Goal: Task Accomplishment & Management: Use online tool/utility

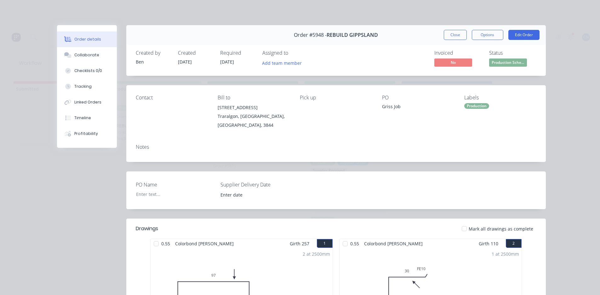
click at [93, 90] on button "Tracking" at bounding box center [87, 87] width 60 height 16
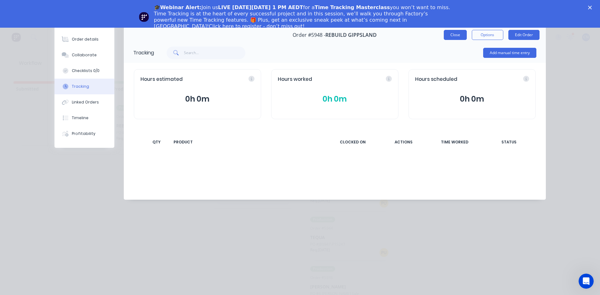
click at [456, 36] on button "Close" at bounding box center [455, 35] width 23 height 10
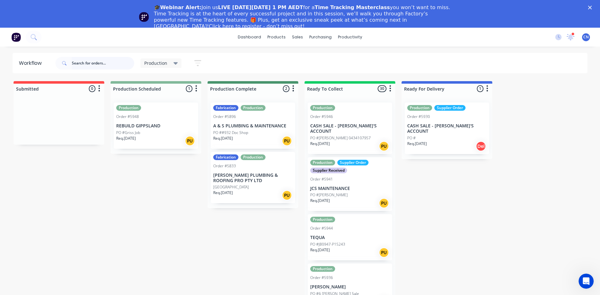
click at [110, 66] on input "text" at bounding box center [103, 63] width 62 height 13
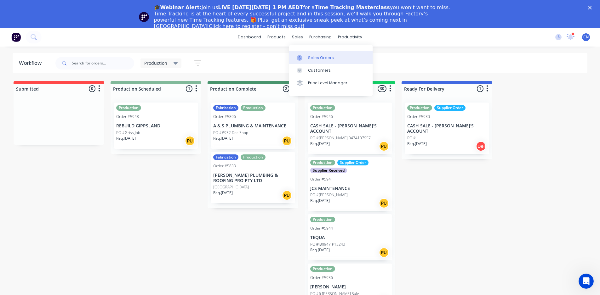
click at [307, 53] on link "Sales Orders" at bounding box center [330, 57] width 83 height 13
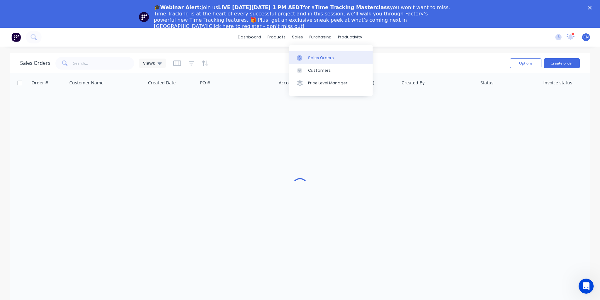
click at [315, 59] on div "Sales Orders" at bounding box center [321, 58] width 26 height 6
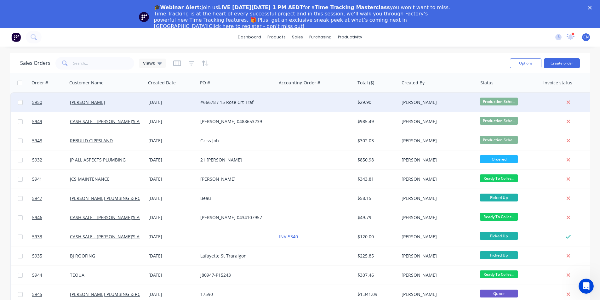
click at [266, 103] on div "#66678 / 15 Rose Crt Traf" at bounding box center [235, 102] width 70 height 6
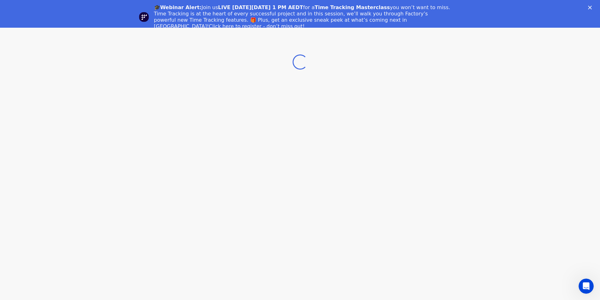
click at [594, 7] on div "Close" at bounding box center [591, 8] width 6 height 4
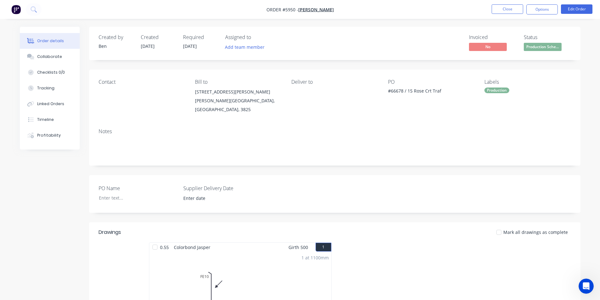
drag, startPoint x: 155, startPoint y: 241, endPoint x: 159, endPoint y: 252, distance: 11.9
click at [155, 242] on div at bounding box center [155, 247] width 13 height 13
click at [44, 88] on div "Tracking" at bounding box center [45, 88] width 17 height 6
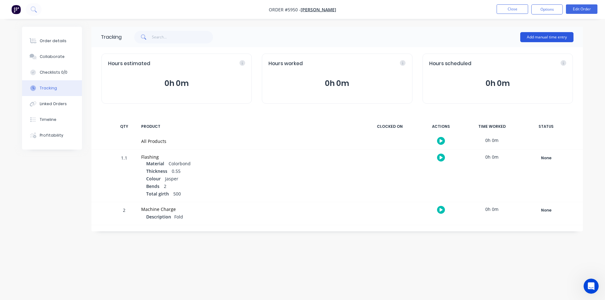
click at [534, 37] on button "Add manual time entry" at bounding box center [546, 37] width 53 height 10
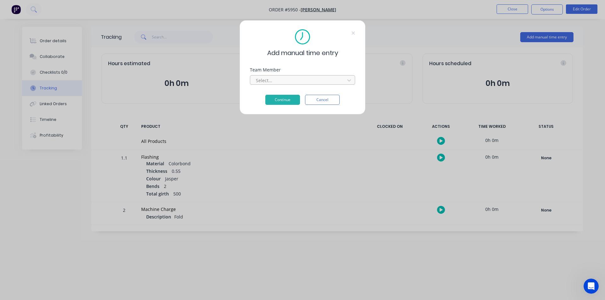
click at [308, 81] on div at bounding box center [298, 81] width 86 height 8
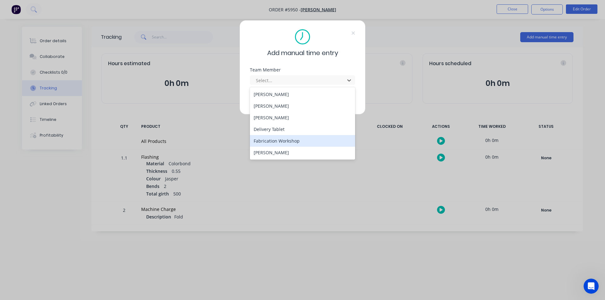
click at [278, 139] on div "Fabrication Workshop" at bounding box center [302, 141] width 105 height 12
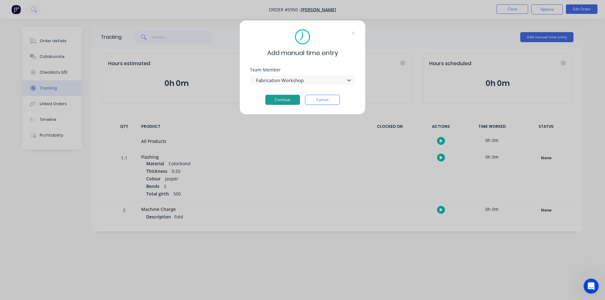
click at [290, 99] on button "Continue" at bounding box center [282, 100] width 35 height 10
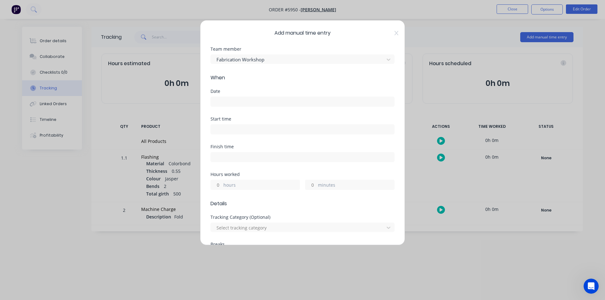
click at [239, 100] on input at bounding box center [302, 101] width 183 height 9
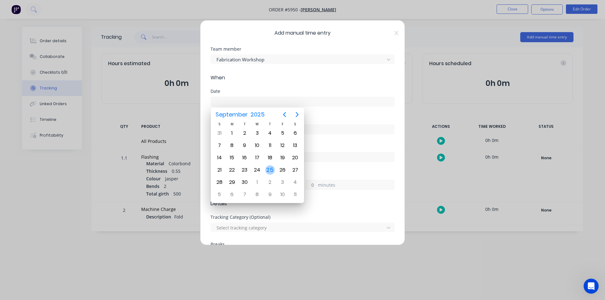
click at [272, 169] on div "25" at bounding box center [269, 169] width 9 height 9
type input "[DATE]"
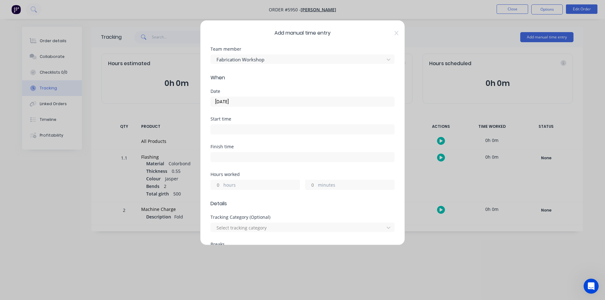
click at [225, 130] on input at bounding box center [302, 129] width 183 height 9
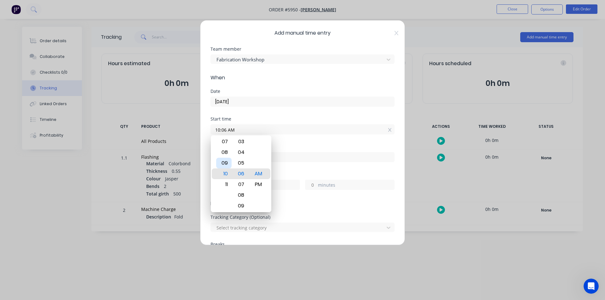
click at [226, 165] on div "09" at bounding box center [223, 163] width 15 height 11
drag, startPoint x: 243, startPoint y: 171, endPoint x: 259, endPoint y: -27, distance: 199.1
click at [259, 0] on html "Order #5950 - [PERSON_NAME] Plumbing Close Options Edit Order Order details Col…" at bounding box center [302, 150] width 605 height 300
drag, startPoint x: 239, startPoint y: 165, endPoint x: 299, endPoint y: -16, distance: 190.6
click at [299, 0] on html "Order #5950 - [PERSON_NAME] Plumbing Close Options Edit Order Order details Col…" at bounding box center [302, 150] width 605 height 300
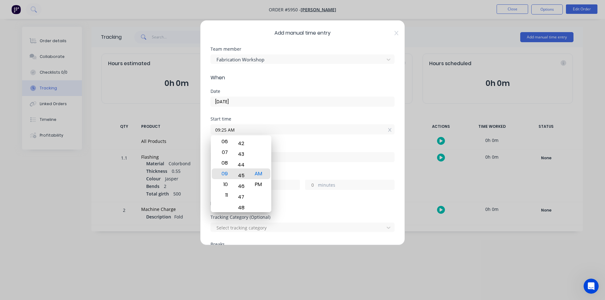
type input "09:45 AM"
click at [291, 148] on div "Finish time" at bounding box center [302, 147] width 184 height 4
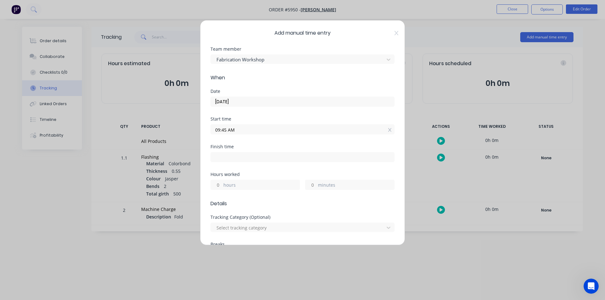
drag, startPoint x: 226, startPoint y: 132, endPoint x: 221, endPoint y: 134, distance: 5.1
click at [221, 134] on input "09:45 AM" at bounding box center [302, 129] width 183 height 9
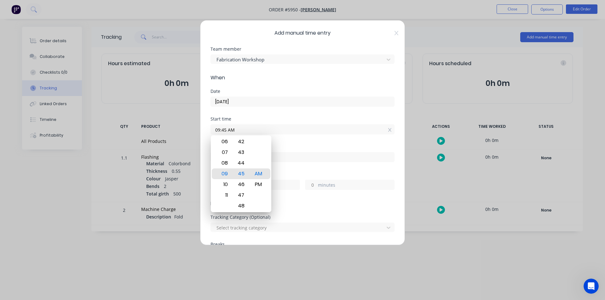
click at [321, 158] on input at bounding box center [302, 156] width 183 height 9
type input "10:06 AM"
type input "0"
type input "21"
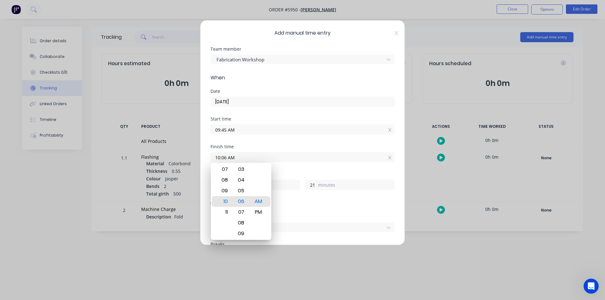
click at [345, 170] on div "Finish time 10:06 AM" at bounding box center [302, 159] width 184 height 28
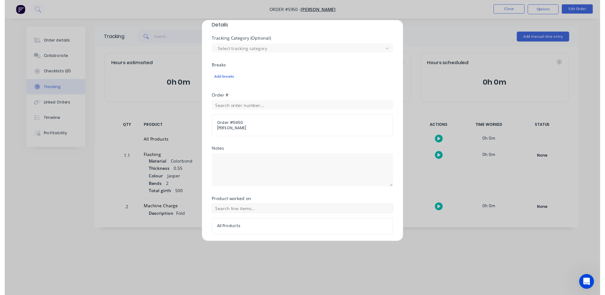
scroll to position [201, 0]
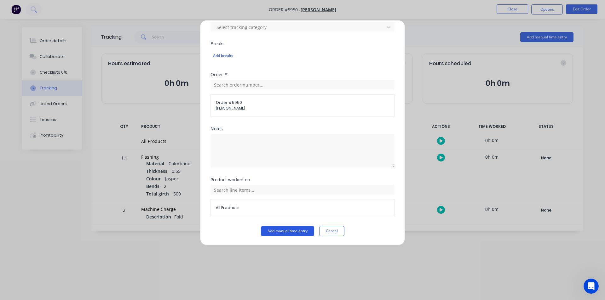
click at [293, 235] on button "Add manual time entry" at bounding box center [287, 231] width 53 height 10
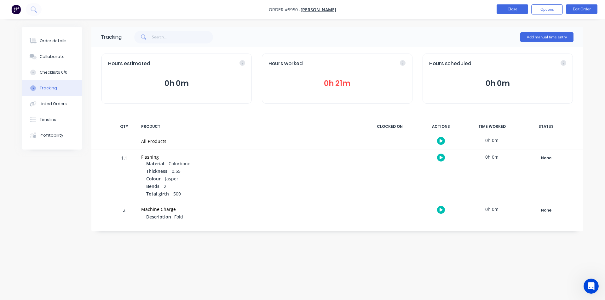
click at [514, 9] on button "Close" at bounding box center [512, 8] width 32 height 9
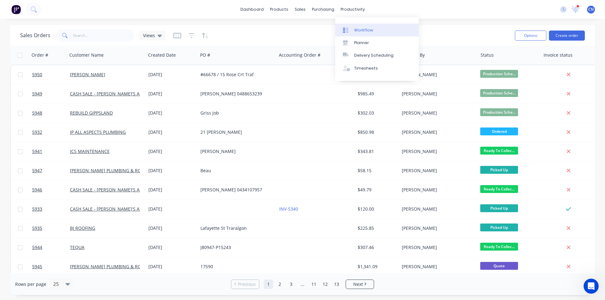
click at [373, 32] on link "Workflow" at bounding box center [376, 30] width 83 height 13
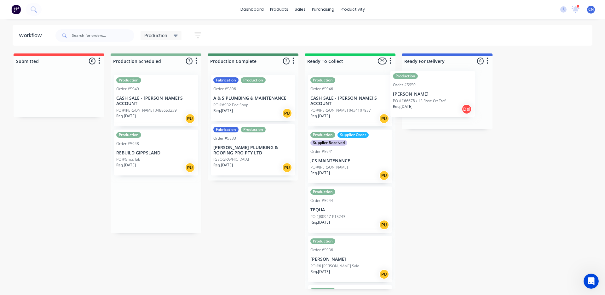
drag, startPoint x: 156, startPoint y: 103, endPoint x: 435, endPoint y: 99, distance: 279.1
click at [435, 99] on div "Submitted 0 Summaries Total order value Invoiced to date To be invoiced Product…" at bounding box center [474, 172] width 959 height 236
click at [155, 151] on p "REBUILD GIPPSLAND" at bounding box center [155, 153] width 79 height 5
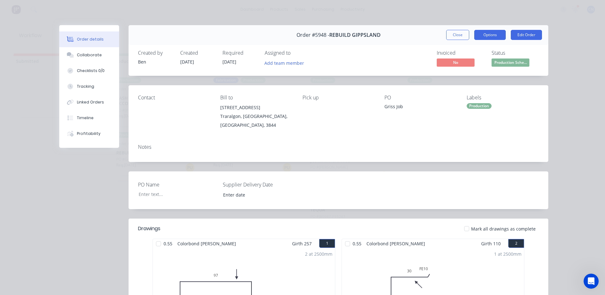
click at [482, 36] on button "Options" at bounding box center [490, 35] width 32 height 10
drag, startPoint x: 349, startPoint y: 61, endPoint x: 192, endPoint y: 112, distance: 164.3
click at [349, 61] on div "Invoiced No Status Production Sche..." at bounding box center [433, 59] width 211 height 18
click at [157, 240] on div at bounding box center [158, 244] width 13 height 13
click at [348, 240] on div at bounding box center [347, 244] width 13 height 13
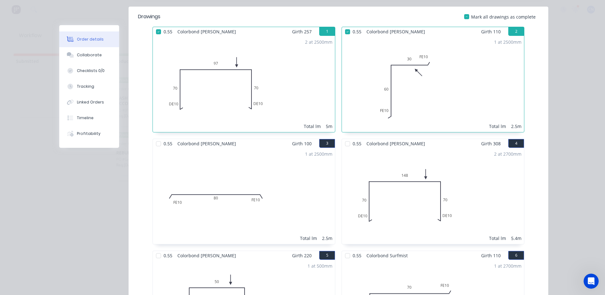
scroll to position [221, 0]
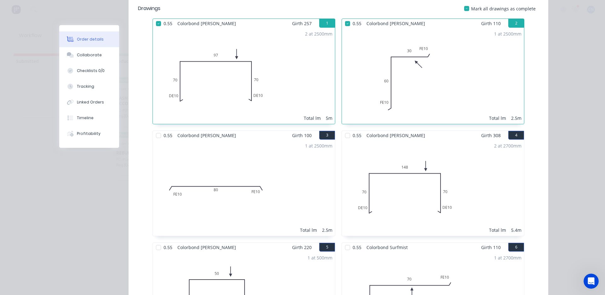
drag, startPoint x: 155, startPoint y: 130, endPoint x: 272, endPoint y: 130, distance: 116.6
click at [156, 130] on div at bounding box center [158, 135] width 13 height 13
click at [342, 129] on div at bounding box center [347, 135] width 13 height 13
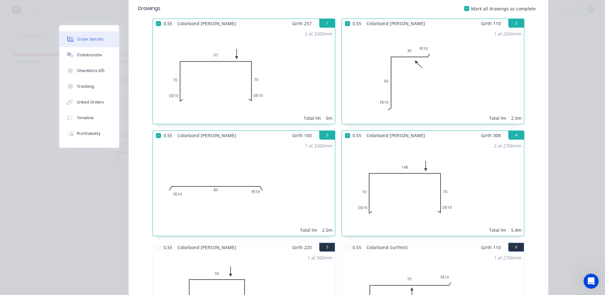
click at [347, 242] on div at bounding box center [347, 248] width 13 height 13
click at [159, 242] on div at bounding box center [158, 248] width 13 height 13
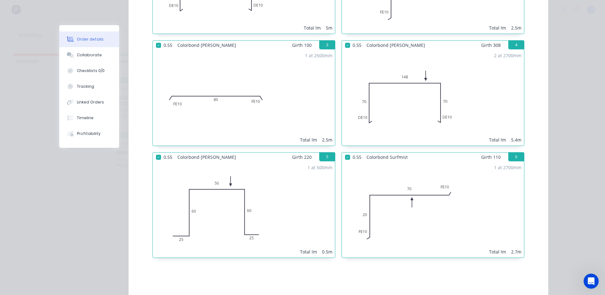
scroll to position [185, 0]
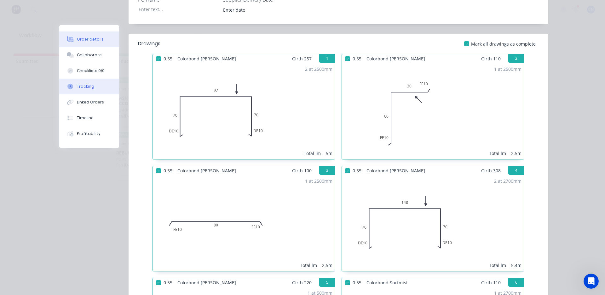
click at [84, 84] on div "Tracking" at bounding box center [85, 87] width 17 height 6
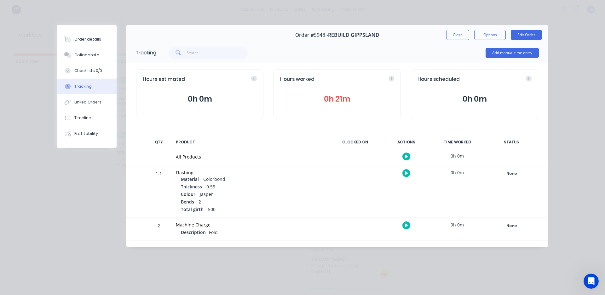
scroll to position [0, 0]
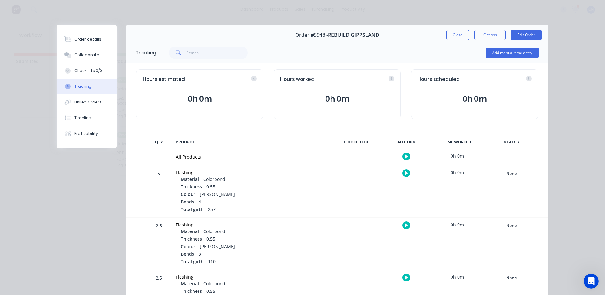
click at [402, 158] on button "button" at bounding box center [406, 157] width 8 height 8
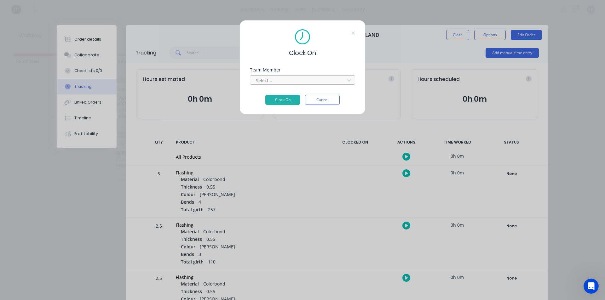
click at [331, 76] on div "Select..." at bounding box center [298, 80] width 90 height 9
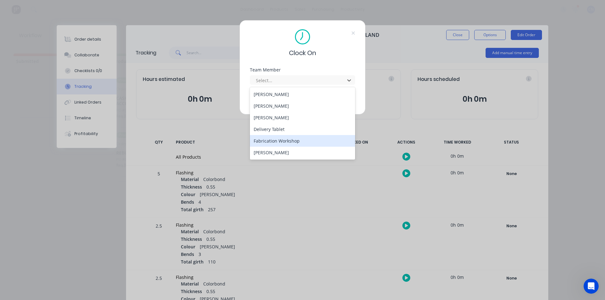
click at [286, 138] on div "Fabrication Workshop" at bounding box center [302, 141] width 105 height 12
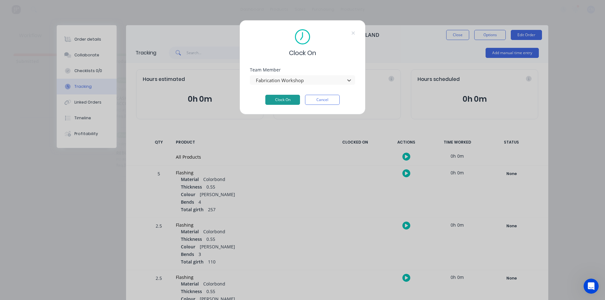
click at [288, 100] on button "Clock On" at bounding box center [282, 100] width 35 height 10
